Goal: Information Seeking & Learning: Check status

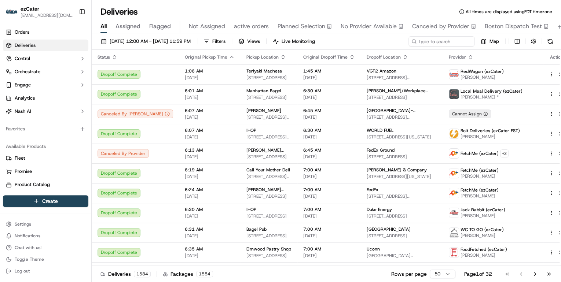
click at [446, 276] on html "ezCater [EMAIL_ADDRESS][DOMAIN_NAME] Toggle Sidebar Orders Deliveries Control O…" at bounding box center [280, 141] width 561 height 282
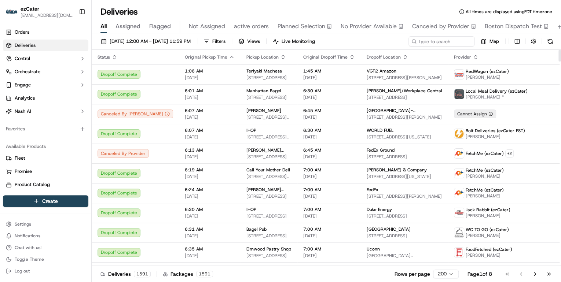
click at [115, 55] on icon "button" at bounding box center [114, 57] width 6 height 6
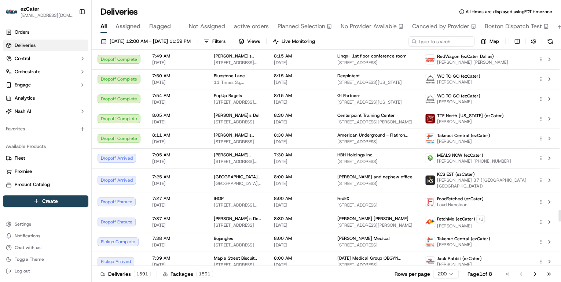
scroll to position [3021, 0]
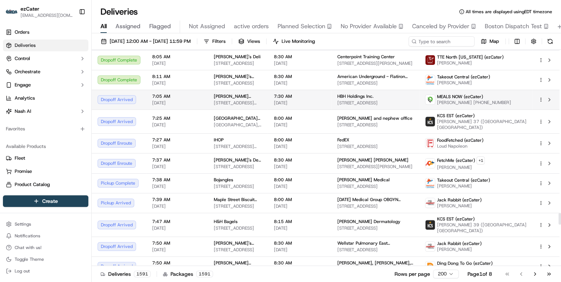
click at [268, 90] on td "[PERSON_NAME] Restaurant [STREET_ADDRESS][PERSON_NAME]" at bounding box center [238, 100] width 60 height 20
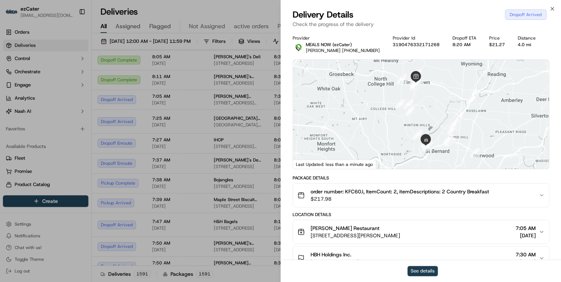
click at [421, 271] on button "See details" at bounding box center [422, 271] width 30 height 10
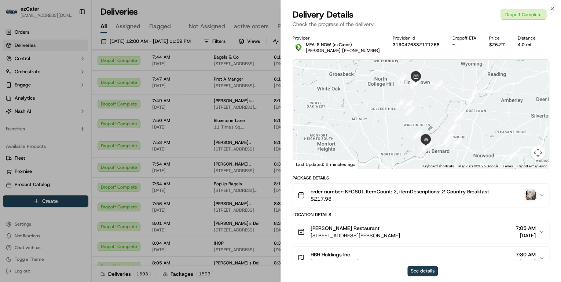
scroll to position [3029, 0]
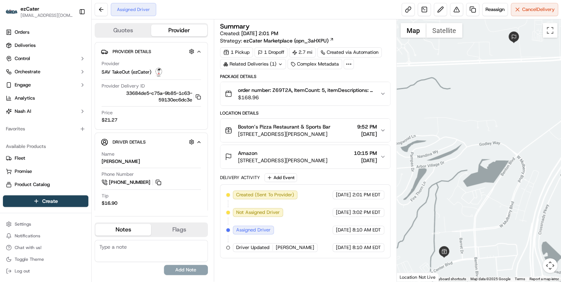
click at [304, 99] on span "$168.96" at bounding box center [306, 97] width 136 height 7
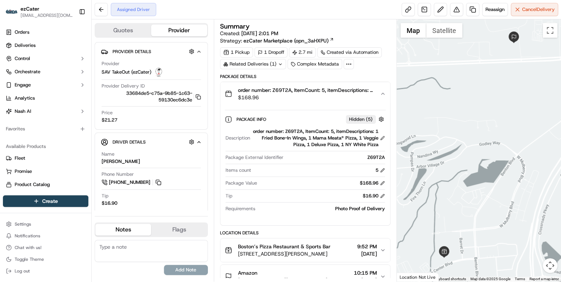
click at [294, 132] on div "order number: Z69T2A, ItemCount: 5, itemDescriptions: 1 Fried Bone-In Wings, 1 …" at bounding box center [319, 138] width 132 height 20
copy div "Z69T2A"
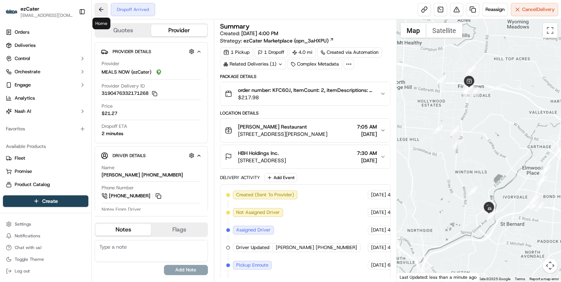
click at [102, 12] on button at bounding box center [101, 9] width 13 height 13
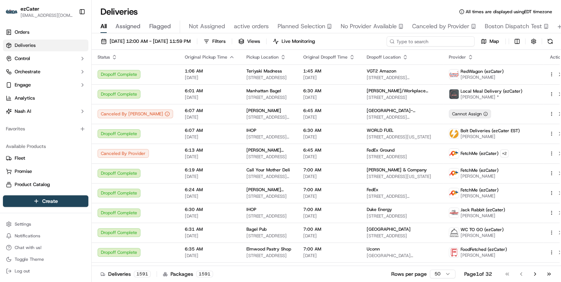
click at [425, 43] on input at bounding box center [430, 41] width 88 height 10
paste input "Z69T2A"
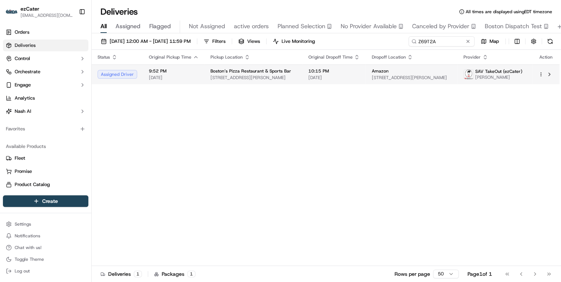
click at [411, 79] on span "60 Triple B Trail, Pooler, GA 31322, USA" at bounding box center [411, 78] width 80 height 6
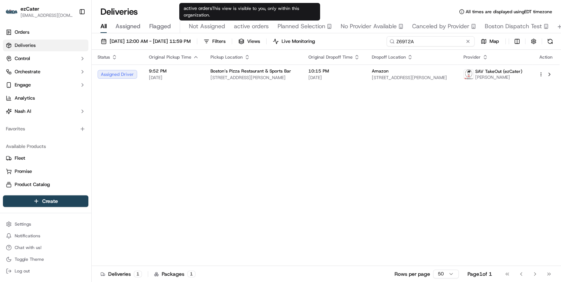
drag, startPoint x: 443, startPoint y: 38, endPoint x: 247, endPoint y: 26, distance: 195.8
click at [247, 26] on div "Deliveries All times are displayed using EDT timezone All Assigned Flagged Not …" at bounding box center [326, 141] width 469 height 282
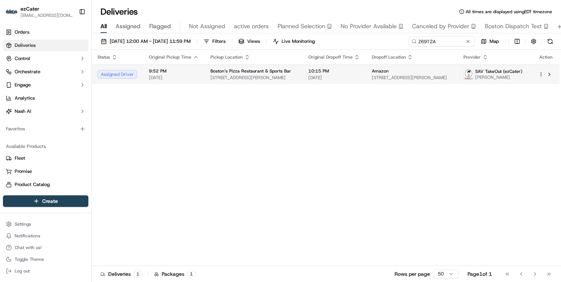
click at [252, 73] on span "Boston’s Pizza Restaurant & Sports Bar" at bounding box center [250, 71] width 81 height 6
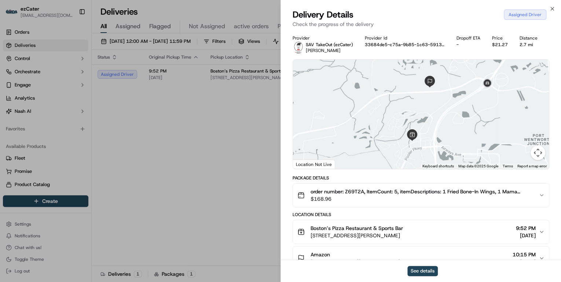
click at [392, 201] on span "$168.96" at bounding box center [422, 198] width 222 height 7
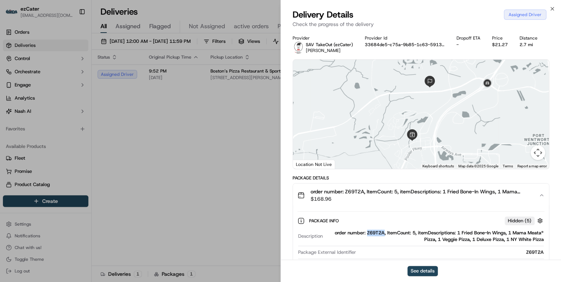
drag, startPoint x: 386, startPoint y: 234, endPoint x: 369, endPoint y: 235, distance: 16.5
click at [369, 235] on div "order number: Z69T2A, ItemCount: 5, itemDescriptions: 1 Fried Bone-In Wings, 1 …" at bounding box center [435, 236] width 218 height 13
copy div "Z69T2A"
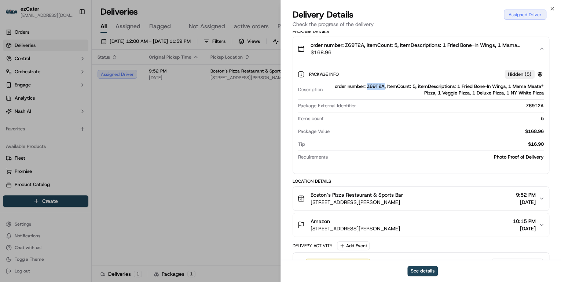
scroll to position [205, 0]
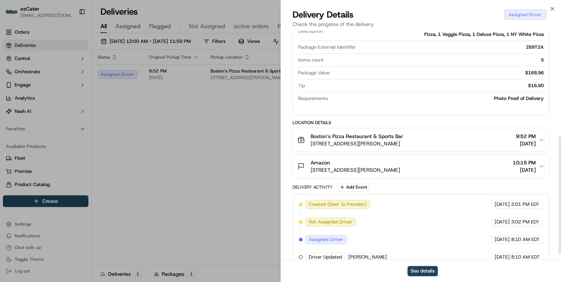
click at [401, 142] on span "810 Towne Center Blvd, Pooler, GA 31322, USA" at bounding box center [357, 143] width 92 height 7
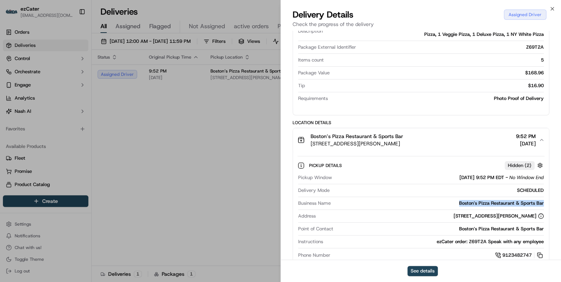
drag, startPoint x: 546, startPoint y: 201, endPoint x: 455, endPoint y: 204, distance: 91.7
click at [455, 204] on div "Pickup Details Hidden ( 2 ) Pickup Window 09/17/2025 9:52 PM EDT - No Window En…" at bounding box center [421, 209] width 256 height 115
copy div "Boston’s Pizza Restaurant & Sports Bar"
drag, startPoint x: 509, startPoint y: 217, endPoint x: 487, endPoint y: 217, distance: 22.0
click at [487, 217] on div "810 Towne Center Blvd, Pooler, GA 31322, USA" at bounding box center [499, 216] width 90 height 7
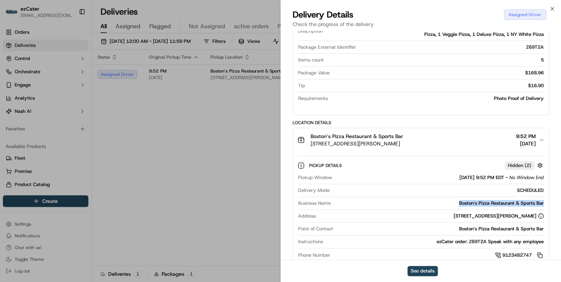
copy div "Pooler, GA"
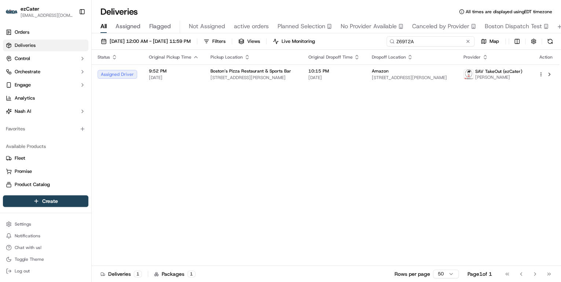
drag, startPoint x: 436, startPoint y: 43, endPoint x: 221, endPoint y: 38, distance: 214.5
click at [222, 38] on div "09/17/2025 12:00 AM - 09/17/2025 11:59 PM Filters Views Live Monitoring Z69T2A …" at bounding box center [326, 43] width 469 height 14
paste input "E6V67"
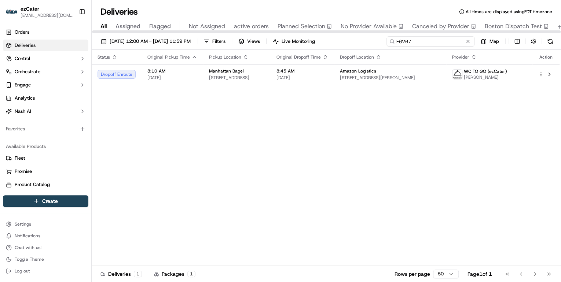
drag, startPoint x: 415, startPoint y: 41, endPoint x: 264, endPoint y: 29, distance: 150.8
click at [267, 29] on div "Deliveries All times are displayed using EDT timezone All Assigned Flagged Not …" at bounding box center [326, 141] width 469 height 282
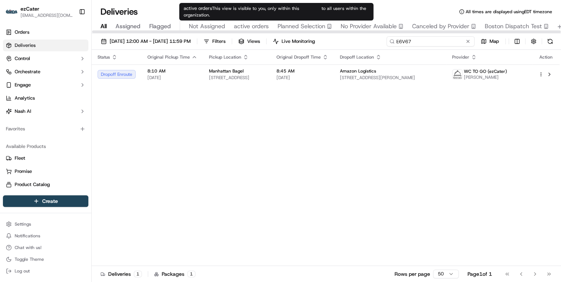
paste input "8XJM6Q"
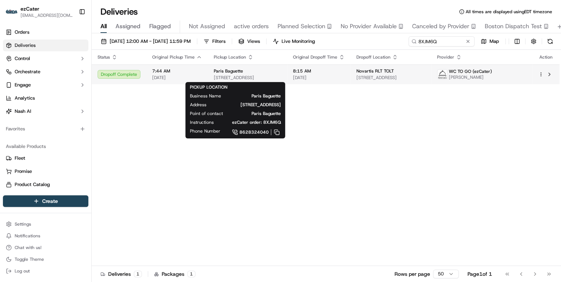
click at [263, 76] on span "[STREET_ADDRESS]" at bounding box center [247, 78] width 67 height 6
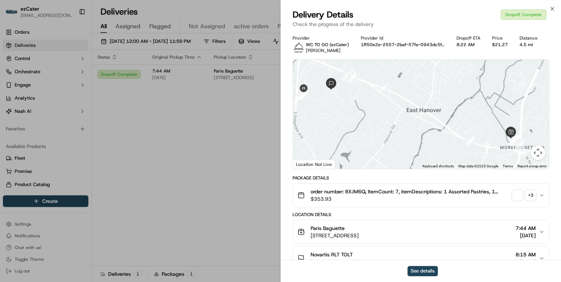
scroll to position [117, 0]
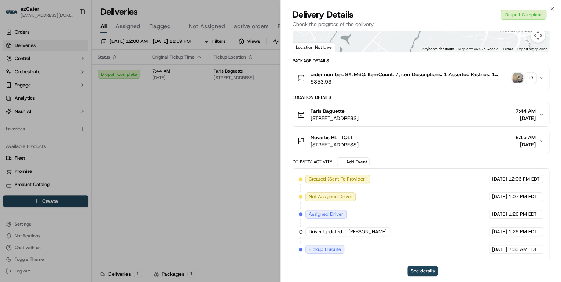
click at [359, 139] on div "Novartis RLT TOLT" at bounding box center [335, 137] width 48 height 7
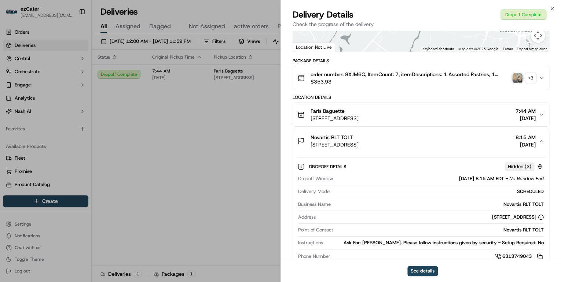
scroll to position [205, 0]
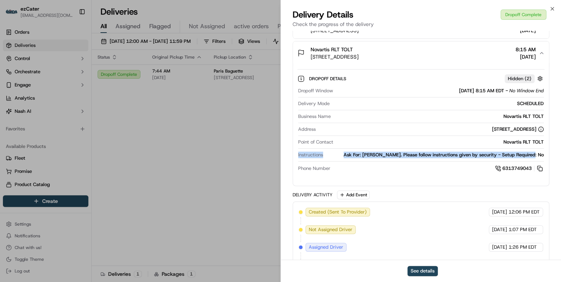
drag, startPoint x: 296, startPoint y: 154, endPoint x: 554, endPoint y: 154, distance: 257.7
click at [554, 154] on div "Provider WC TO GO (ezCater) Ryan Barletta Provider Id 1ff50e2e-2557-2baf-57fa-0…" at bounding box center [421, 105] width 280 height 560
copy div "Instructions Ask For: Adam Carr. Please follow instructions given by security -…"
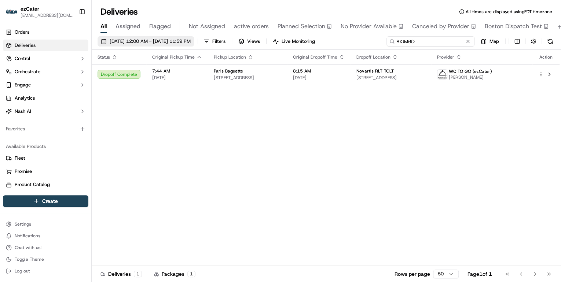
drag, startPoint x: 437, startPoint y: 43, endPoint x: 182, endPoint y: 43, distance: 255.2
click at [182, 43] on div "09/17/2025 12:00 AM - 09/17/2025 11:59 PM Filters Views Live Monitoring 8XJM6Q …" at bounding box center [326, 43] width 469 height 14
paste input "E6V67"
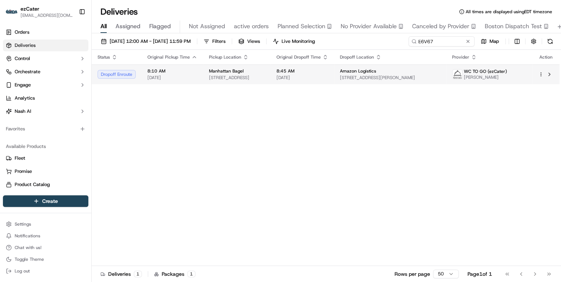
click at [190, 78] on span "[DATE]" at bounding box center [172, 78] width 50 height 6
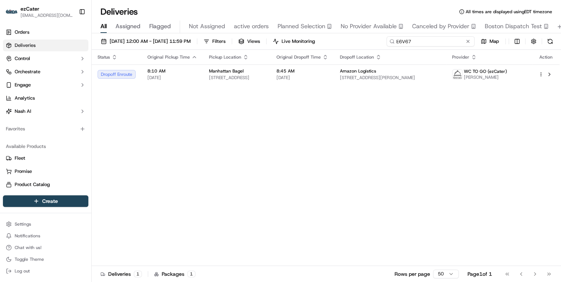
drag, startPoint x: 437, startPoint y: 43, endPoint x: 170, endPoint y: 35, distance: 267.0
click at [168, 36] on div "09/17/2025 12:00 AM - 09/17/2025 11:59 PM Filters Views Live Monitoring E6V67 M…" at bounding box center [326, 43] width 469 height 14
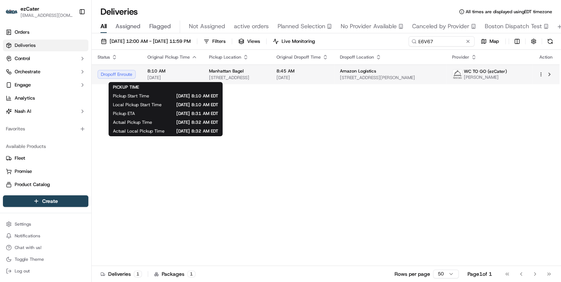
click at [173, 72] on span "8:10 AM" at bounding box center [172, 71] width 50 height 6
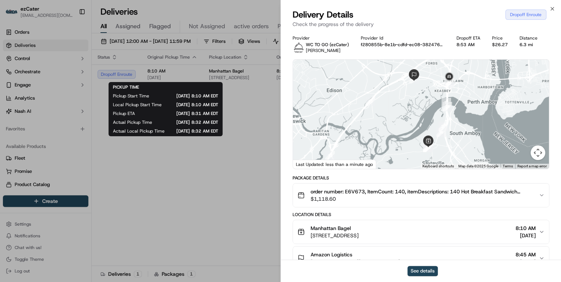
click at [223, 124] on div "PICKUP TIME Pickup Start Time 09/17/2025 8:10 AM EDT Local Pickup Start Time 09…" at bounding box center [166, 109] width 114 height 54
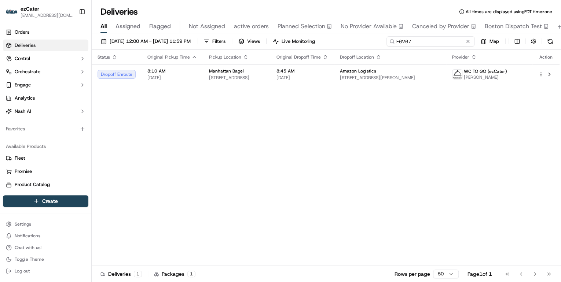
drag, startPoint x: 438, startPoint y: 42, endPoint x: 256, endPoint y: 43, distance: 182.6
click at [256, 43] on div "09/17/2025 12:00 AM - 09/17/2025 11:59 PM Filters Views Live Monitoring E6V67 M…" at bounding box center [326, 43] width 469 height 14
paste input "8XJM6Q"
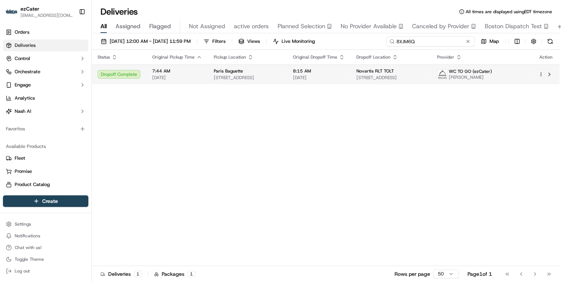
type input "8XJM6Q"
click at [277, 80] on span "[STREET_ADDRESS]" at bounding box center [247, 78] width 67 height 6
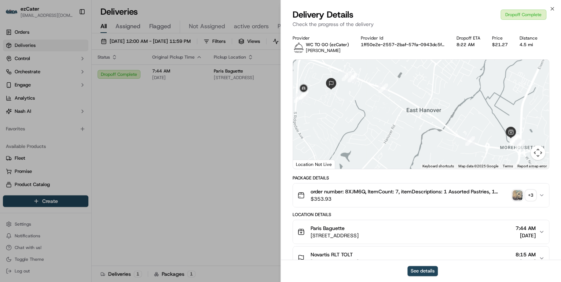
click at [532, 197] on div "+ 3" at bounding box center [530, 195] width 10 height 10
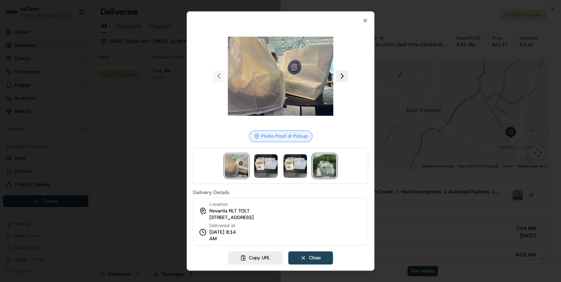
click at [327, 169] on img at bounding box center [324, 165] width 23 height 23
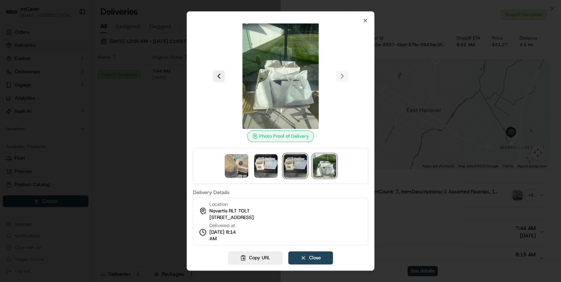
click at [298, 163] on img at bounding box center [294, 165] width 23 height 23
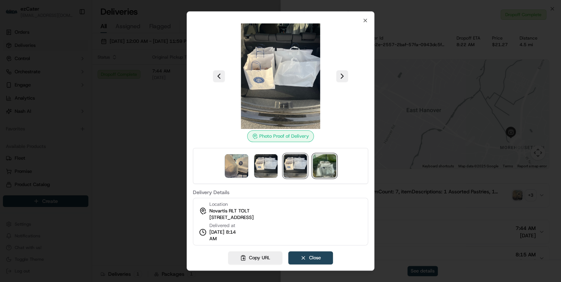
click at [327, 163] on img at bounding box center [324, 165] width 23 height 23
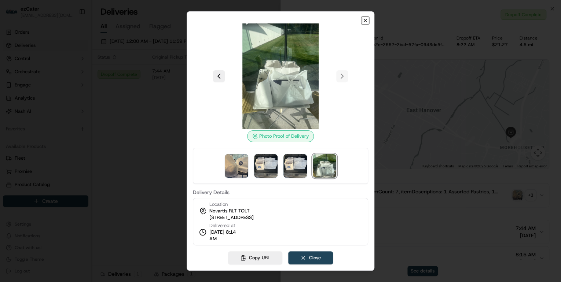
click at [362, 21] on icon "button" at bounding box center [365, 21] width 6 height 6
